Goal: Information Seeking & Learning: Learn about a topic

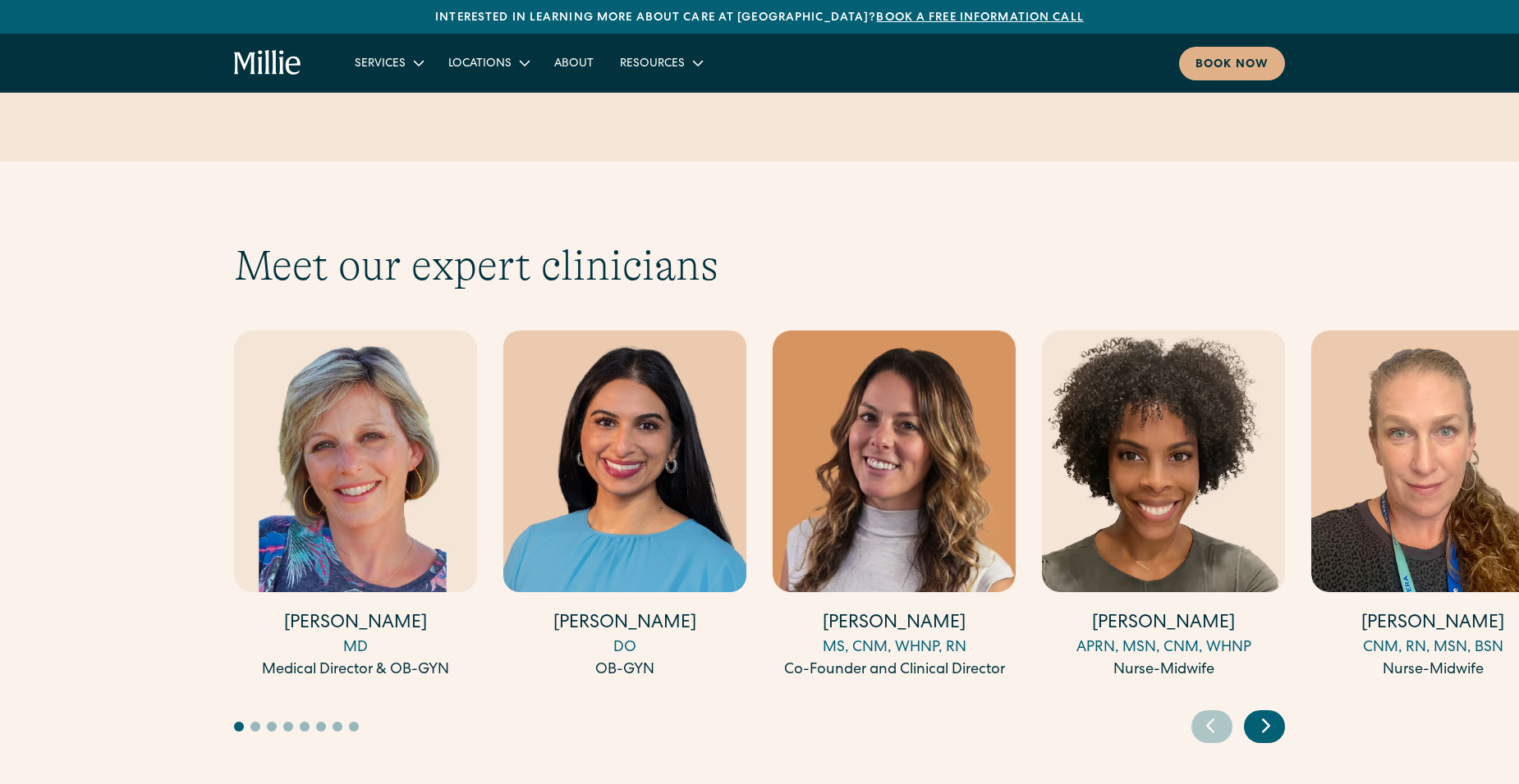
scroll to position [4399, 0]
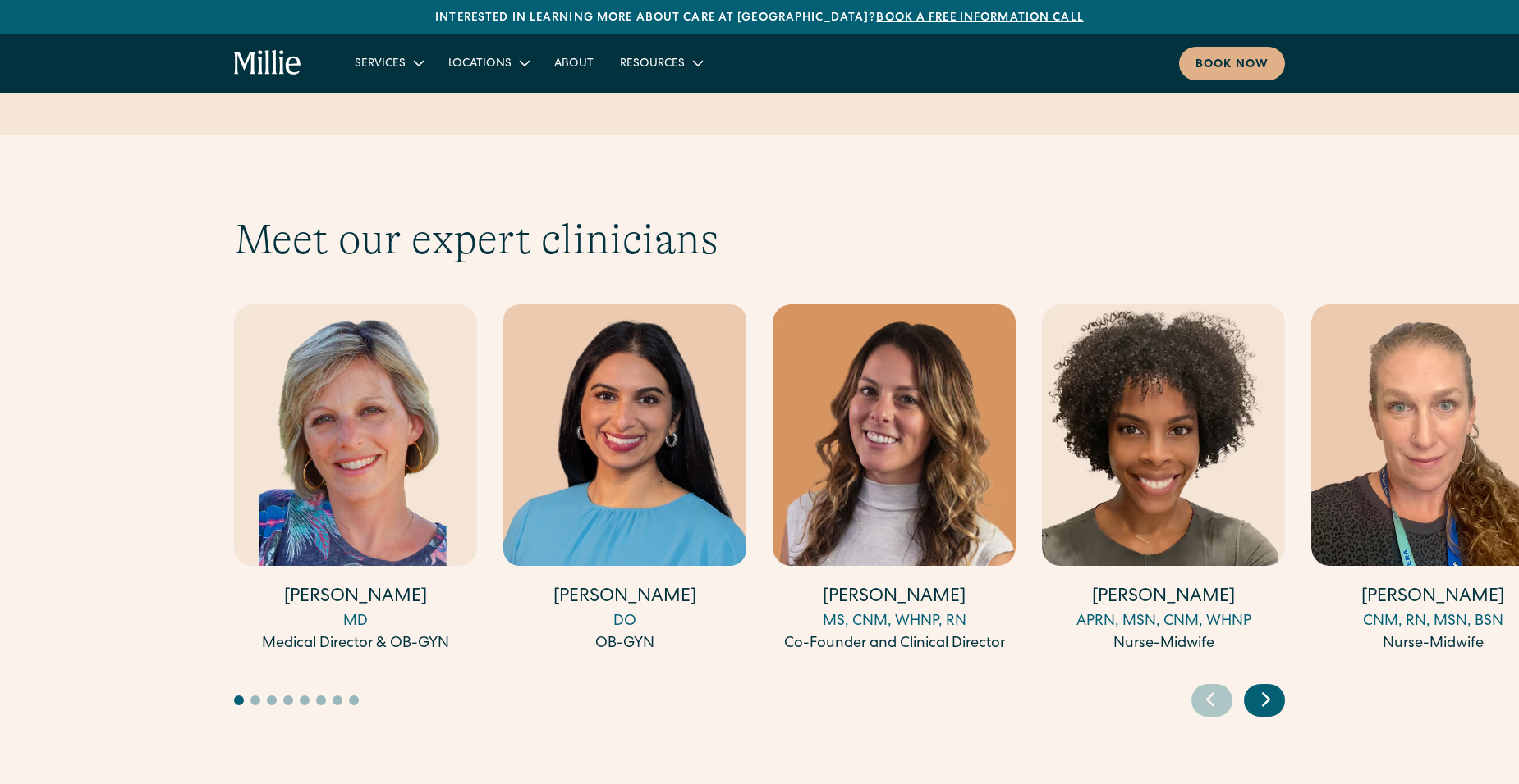
click at [1270, 687] on icon "Next slide" at bounding box center [1265, 699] width 25 height 25
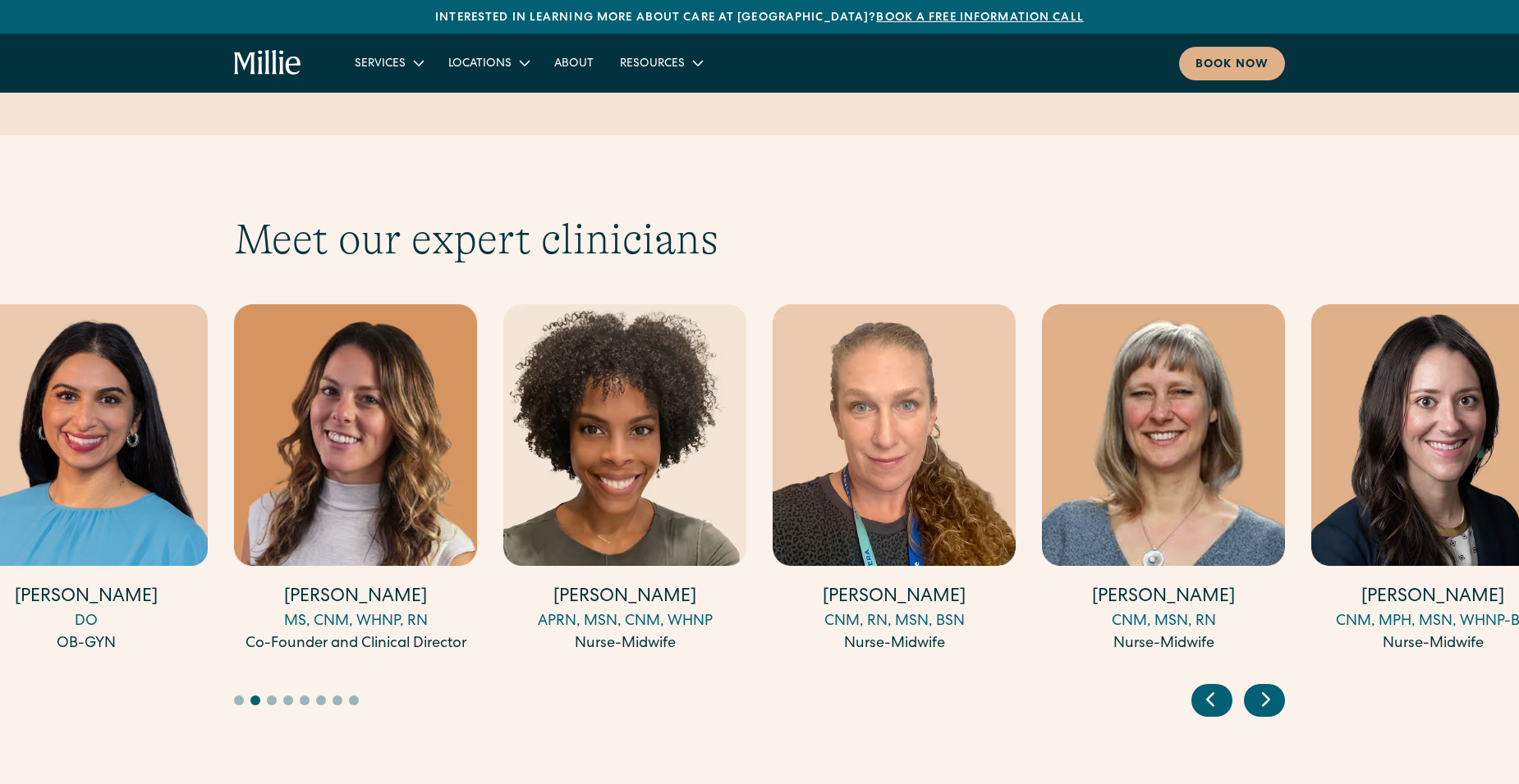
click at [1277, 687] on icon "Next slide" at bounding box center [1265, 699] width 25 height 25
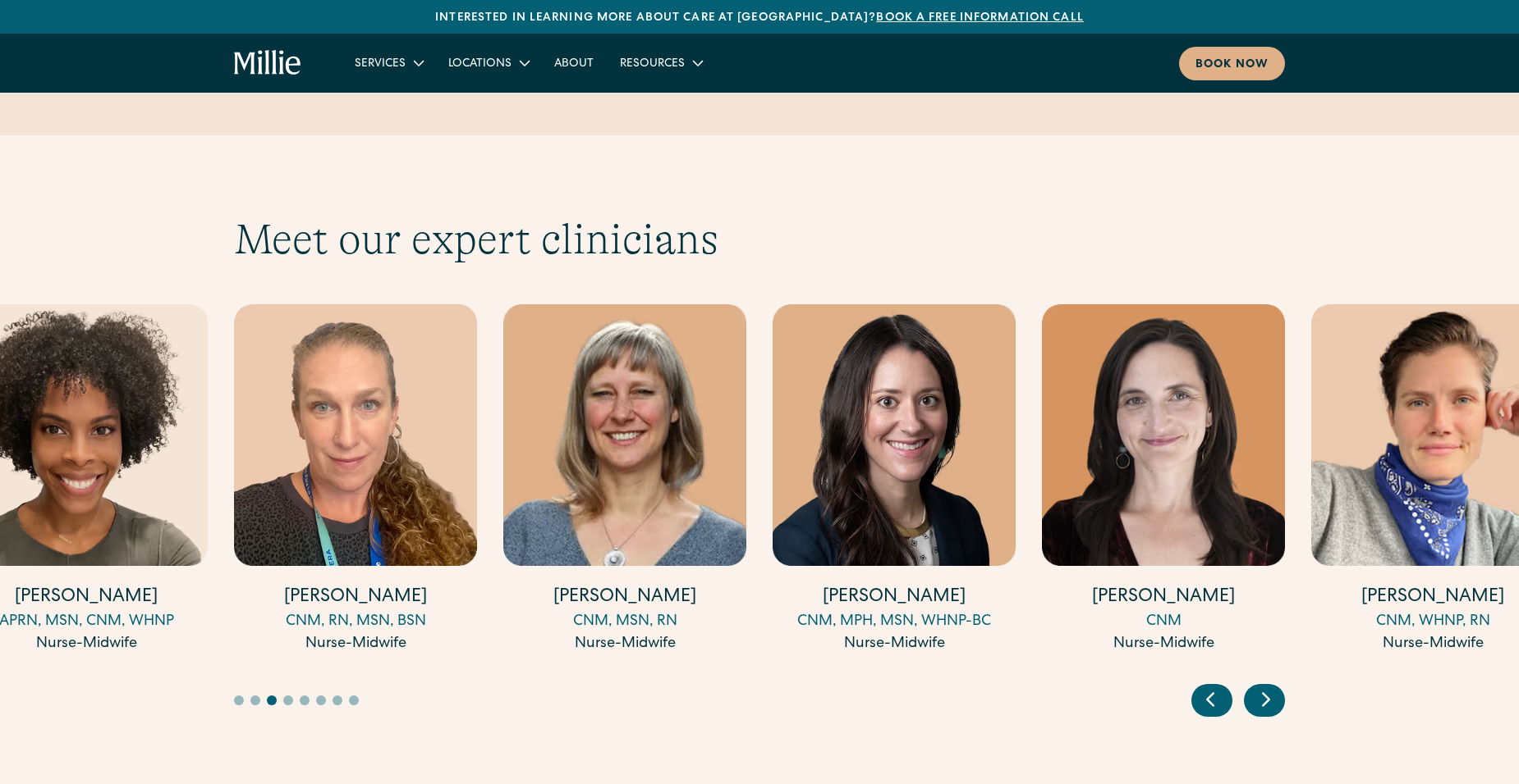
click at [1277, 687] on icon "Next slide" at bounding box center [1265, 699] width 25 height 25
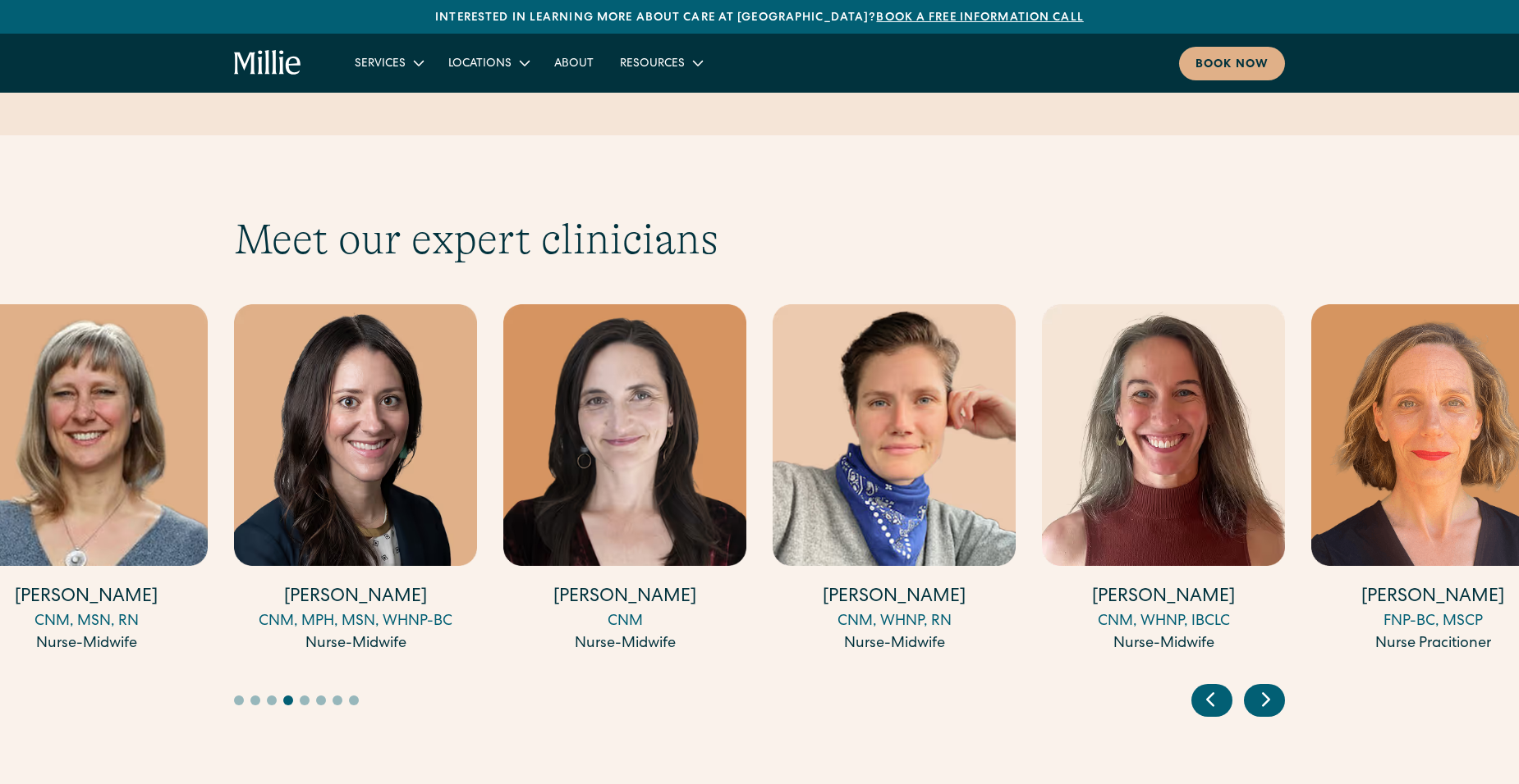
click at [1274, 687] on icon "Next slide" at bounding box center [1265, 699] width 25 height 25
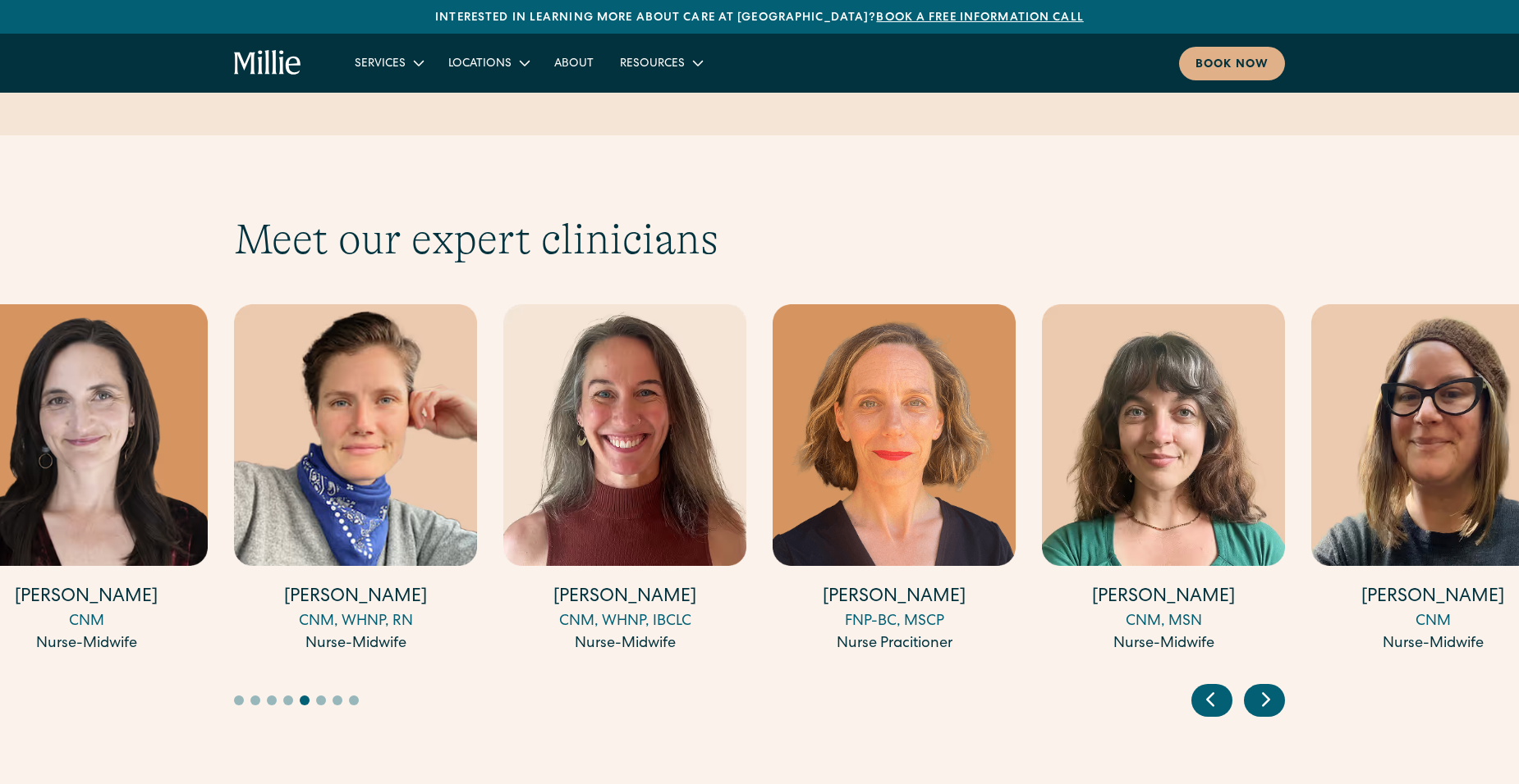
click at [1274, 687] on icon "Next slide" at bounding box center [1265, 699] width 25 height 25
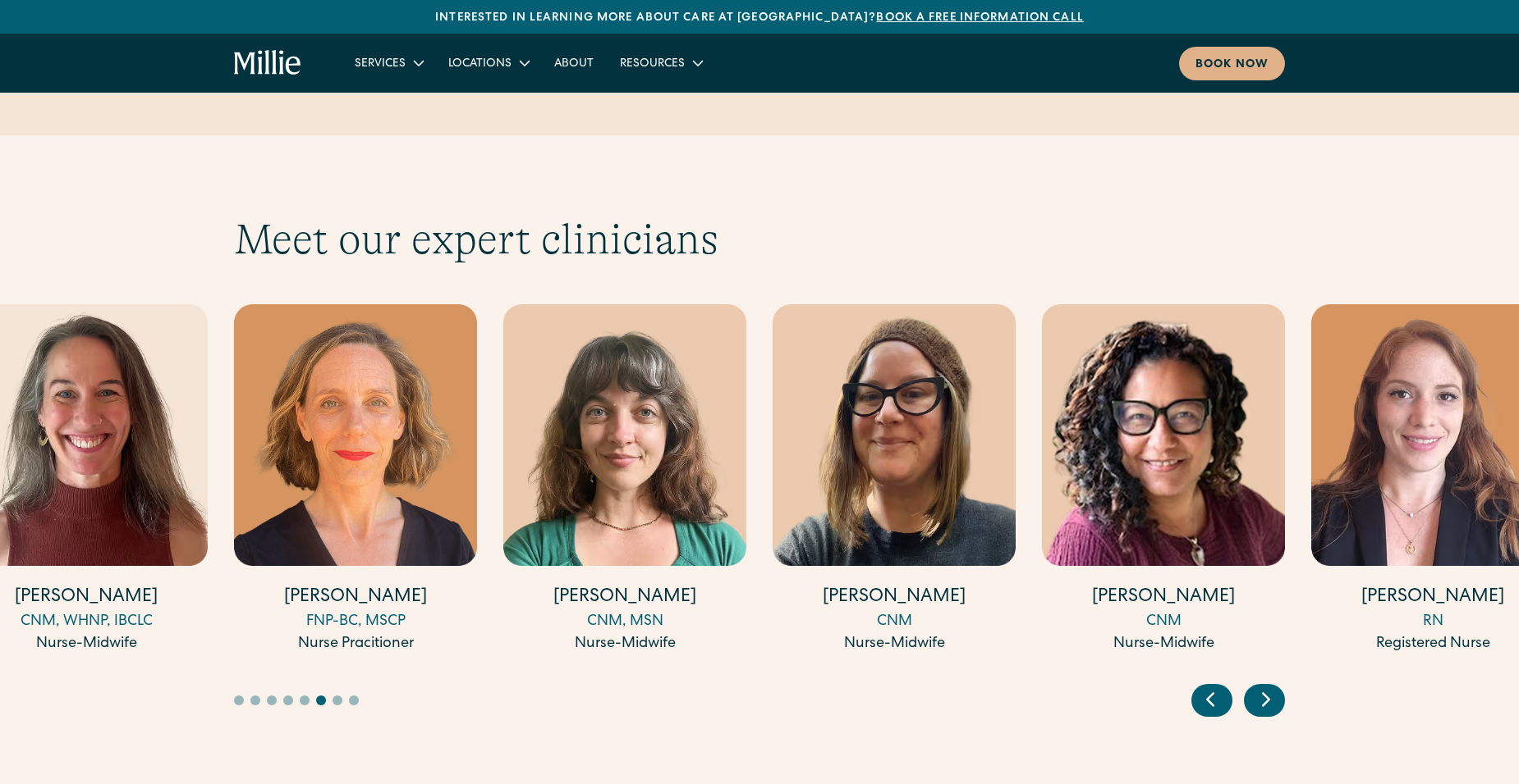
click at [1274, 687] on icon "Next slide" at bounding box center [1265, 699] width 25 height 25
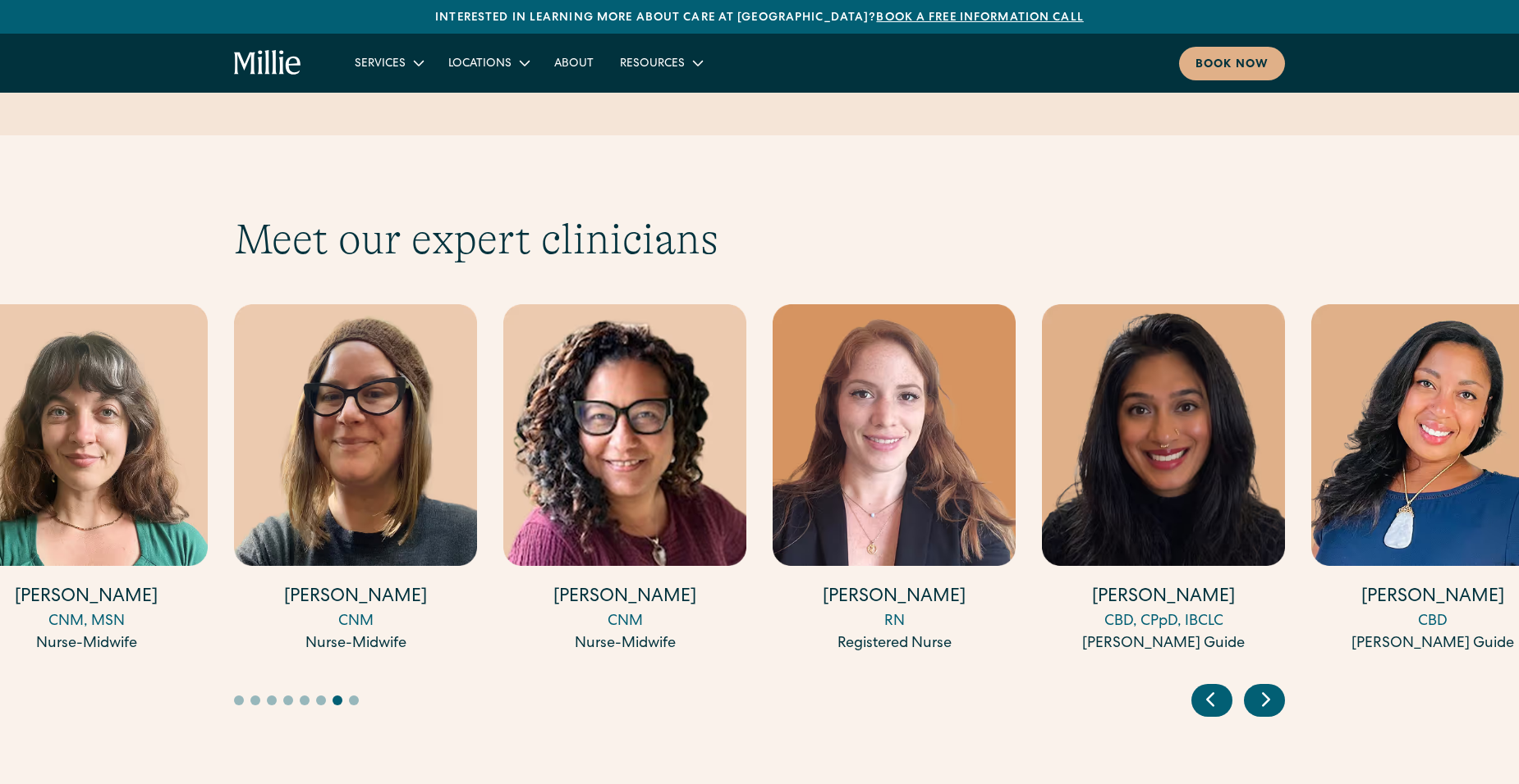
click at [1274, 687] on icon "Next slide" at bounding box center [1265, 699] width 25 height 25
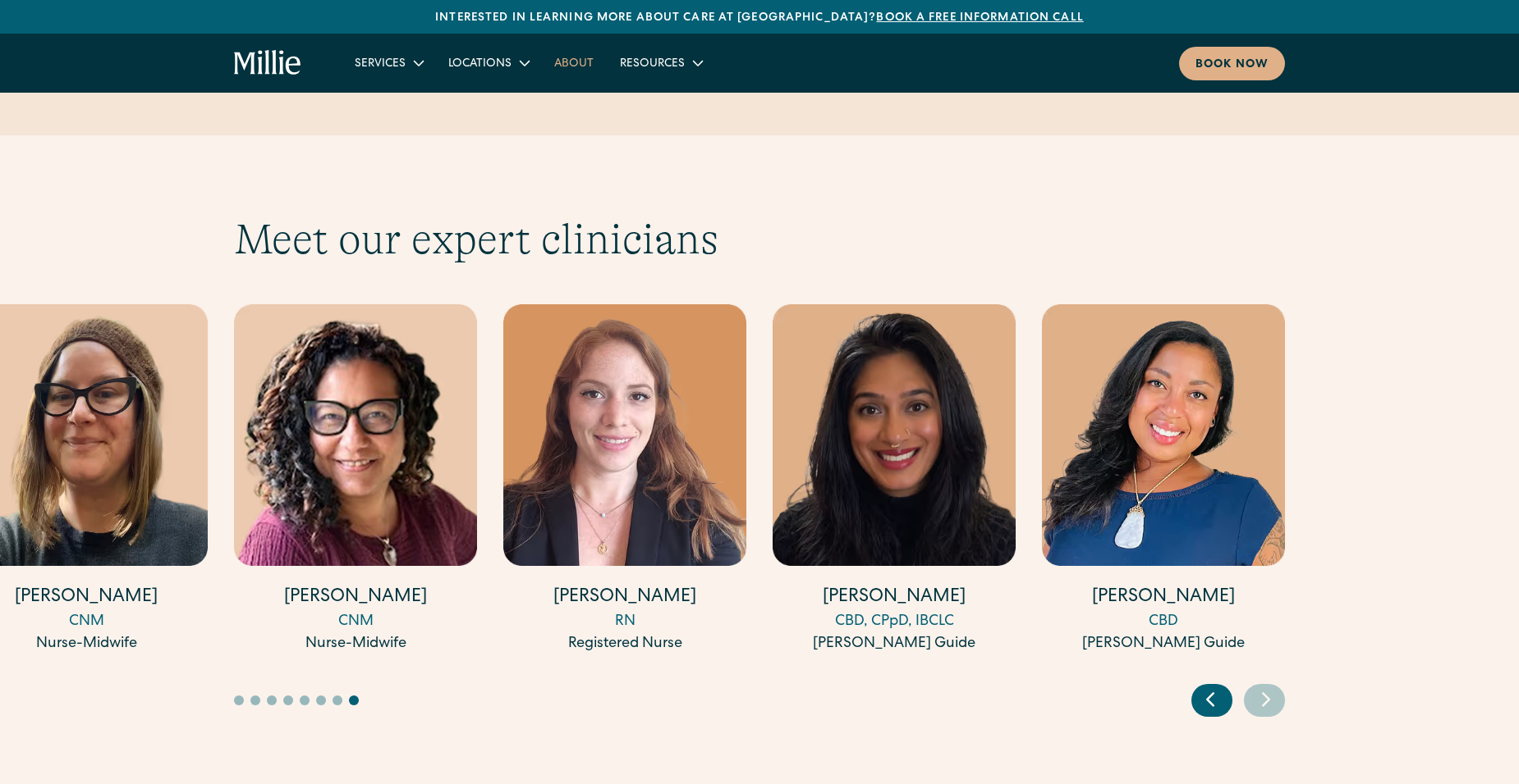
click at [578, 58] on link "About" at bounding box center [574, 62] width 66 height 27
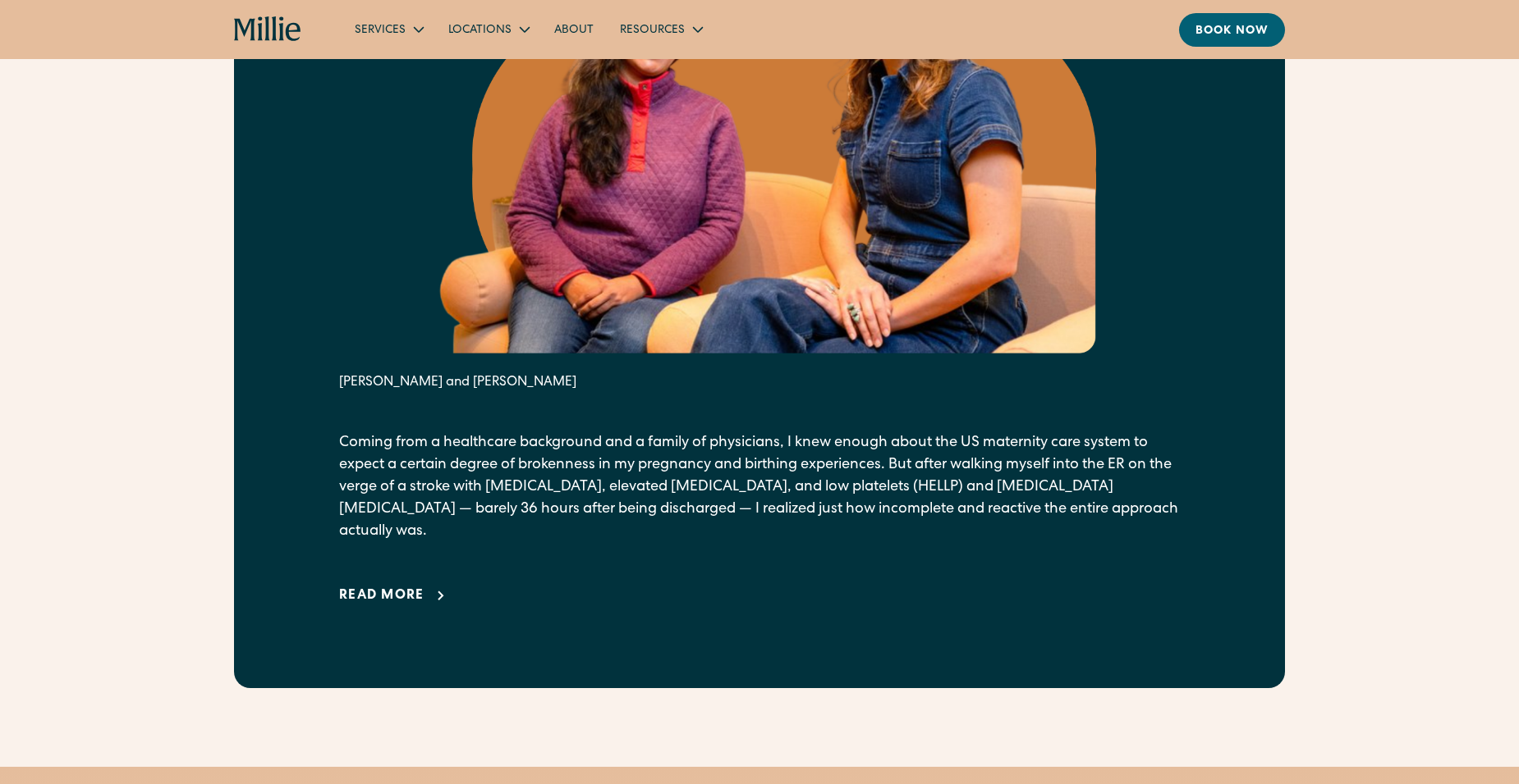
scroll to position [985, 0]
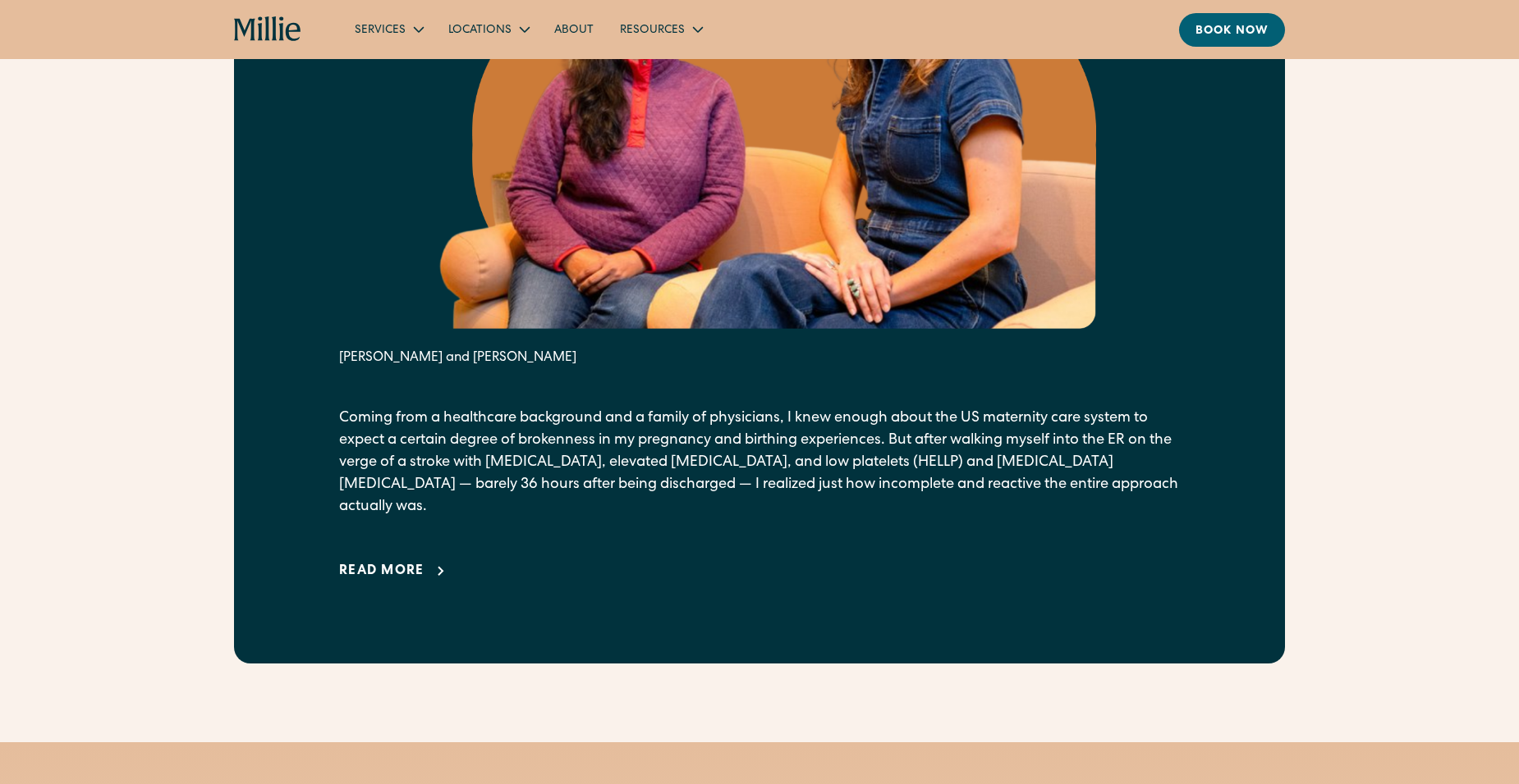
click at [418, 562] on div "Read more" at bounding box center [381, 572] width 85 height 20
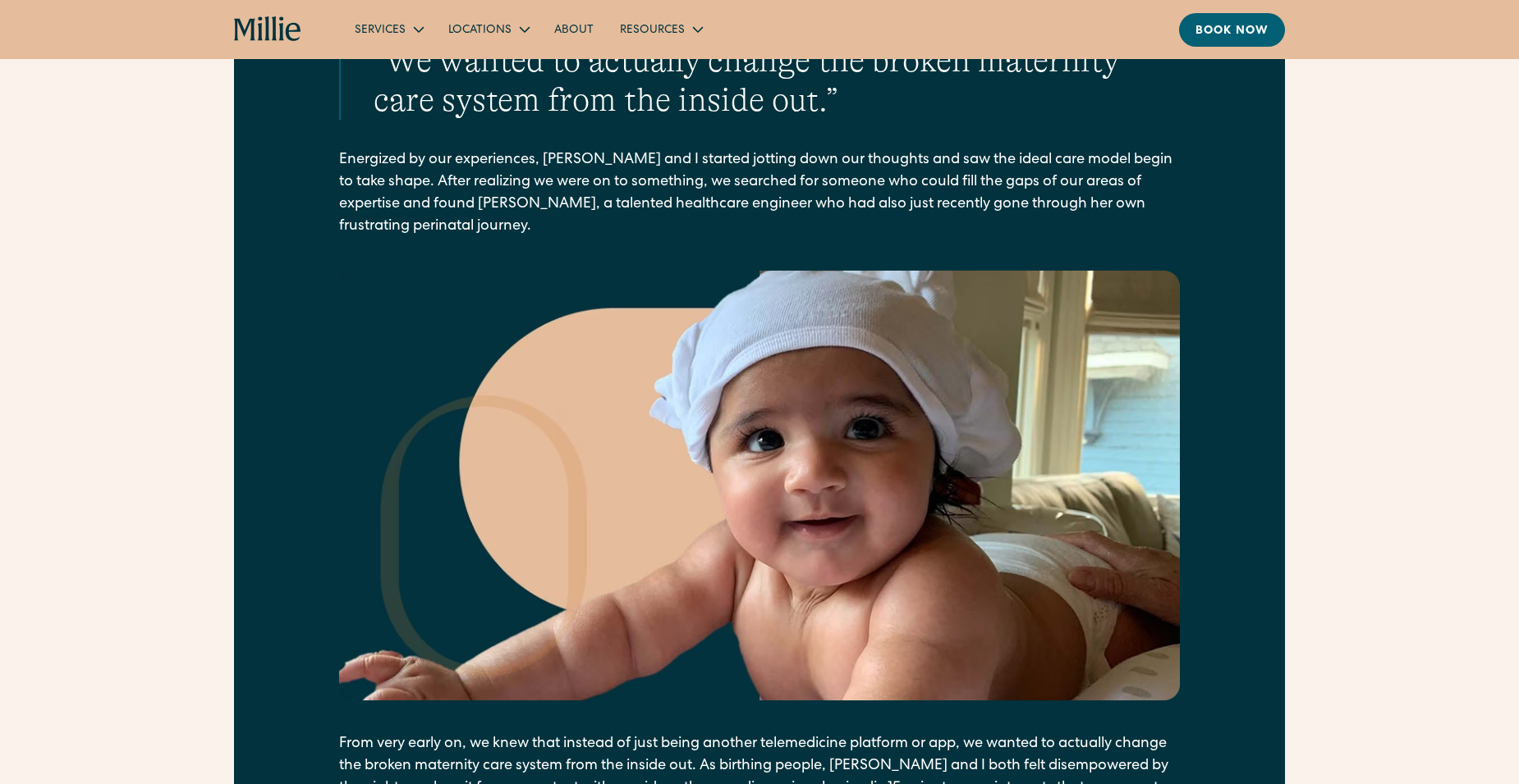
scroll to position [1805, 0]
